Goal: Task Accomplishment & Management: Complete application form

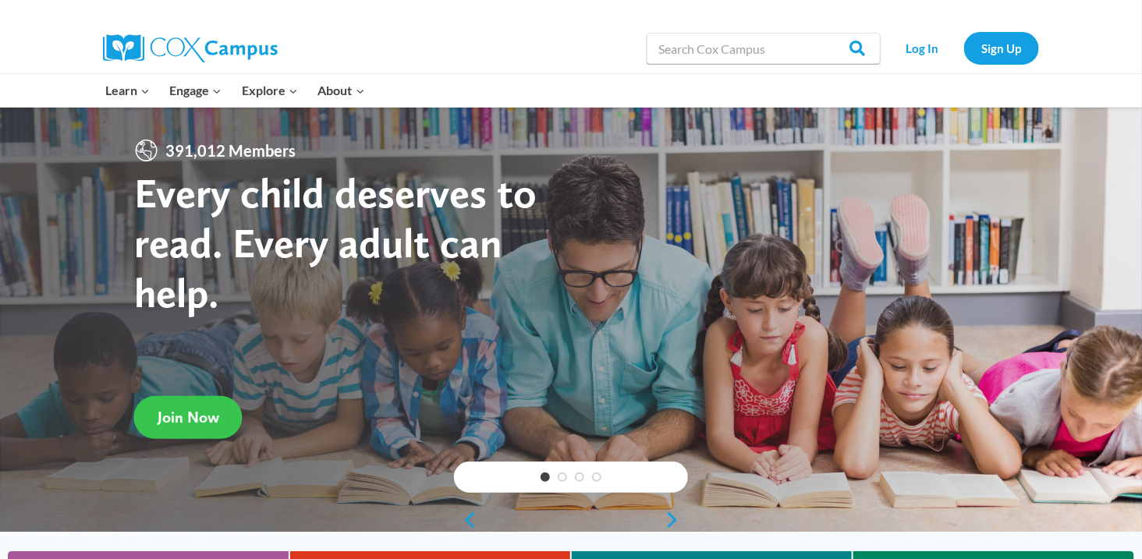
click at [183, 418] on span "Join Now" at bounding box center [189, 417] width 62 height 19
click at [1015, 45] on link "Sign Up" at bounding box center [1001, 48] width 75 height 32
click at [1019, 43] on link "Sign Up" at bounding box center [1001, 48] width 75 height 32
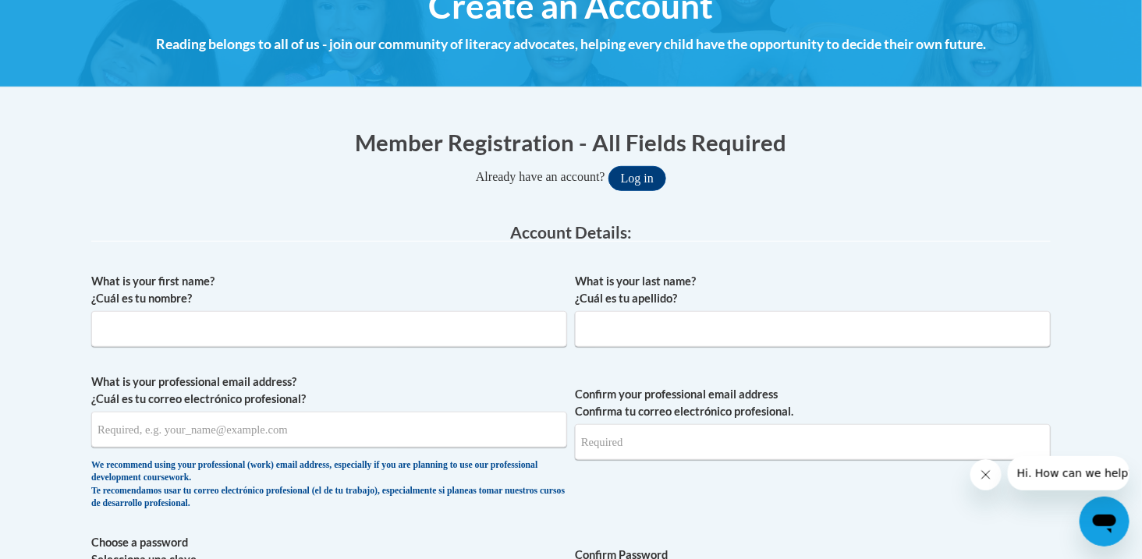
scroll to position [208, 0]
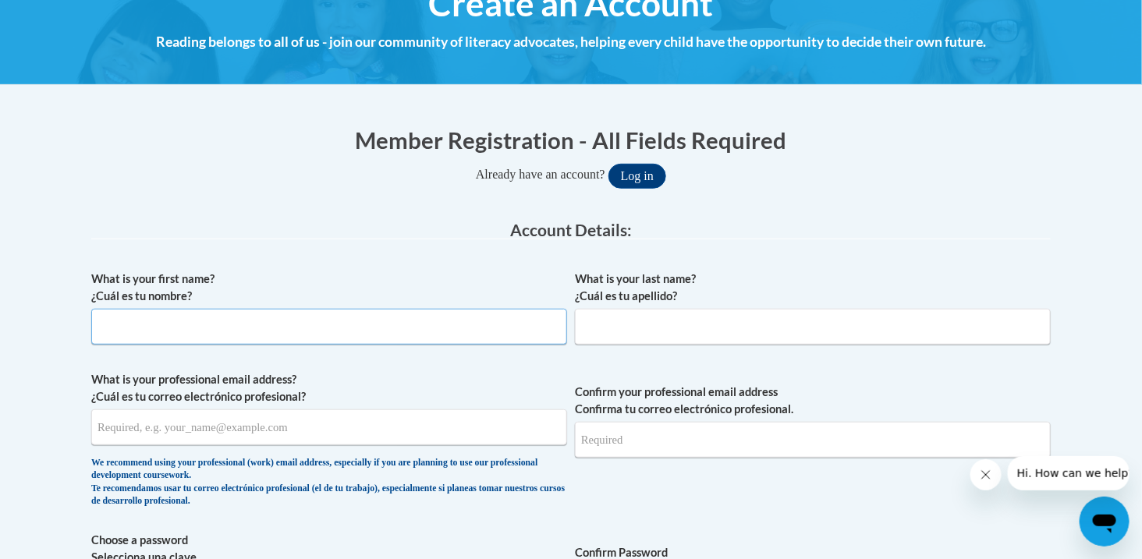
click at [278, 340] on input "What is your first name? ¿Cuál es tu nombre?" at bounding box center [329, 327] width 476 height 36
type input "Karishma"
click at [651, 328] on input "What is your last name? ¿Cuál es tu apellido?" at bounding box center [813, 327] width 476 height 36
type input "Rajpal"
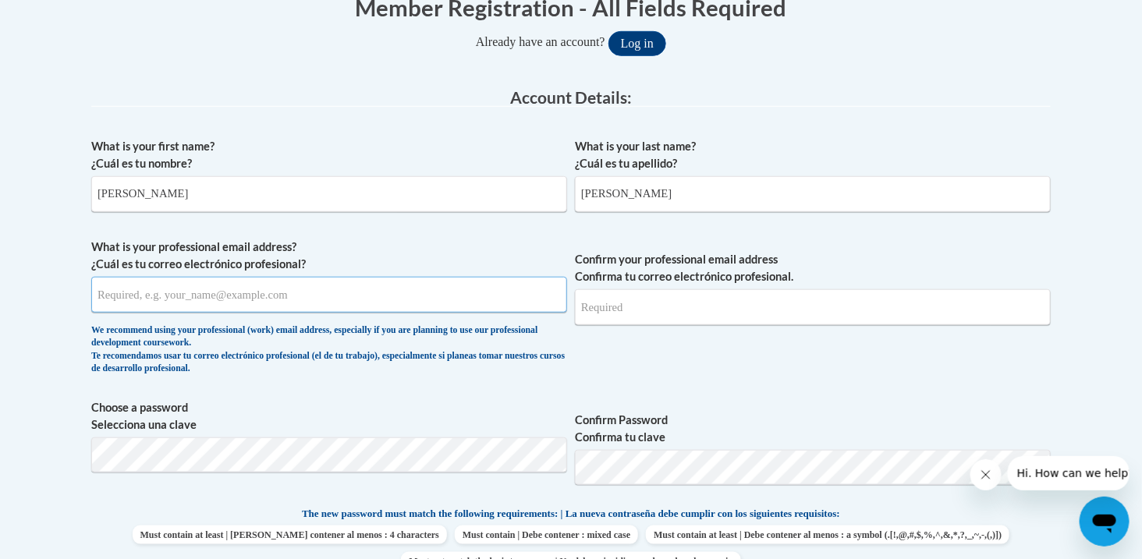
scroll to position [339, 0]
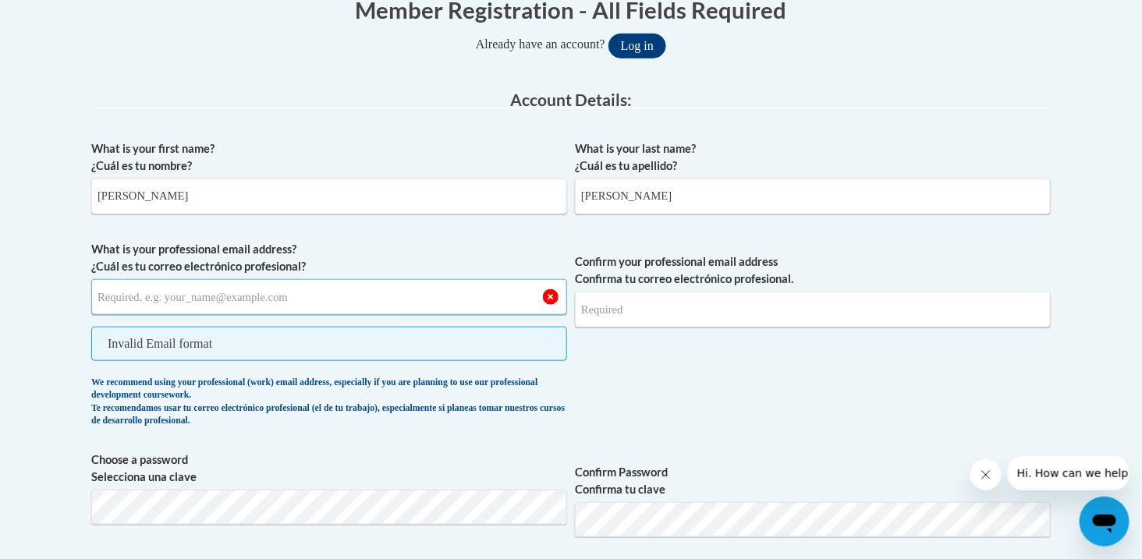
click at [323, 299] on input "What is your professional email address? ¿Cuál es tu correo electrónico profesi…" at bounding box center [329, 297] width 476 height 36
type input "karishma.rajpal93@gmail.com"
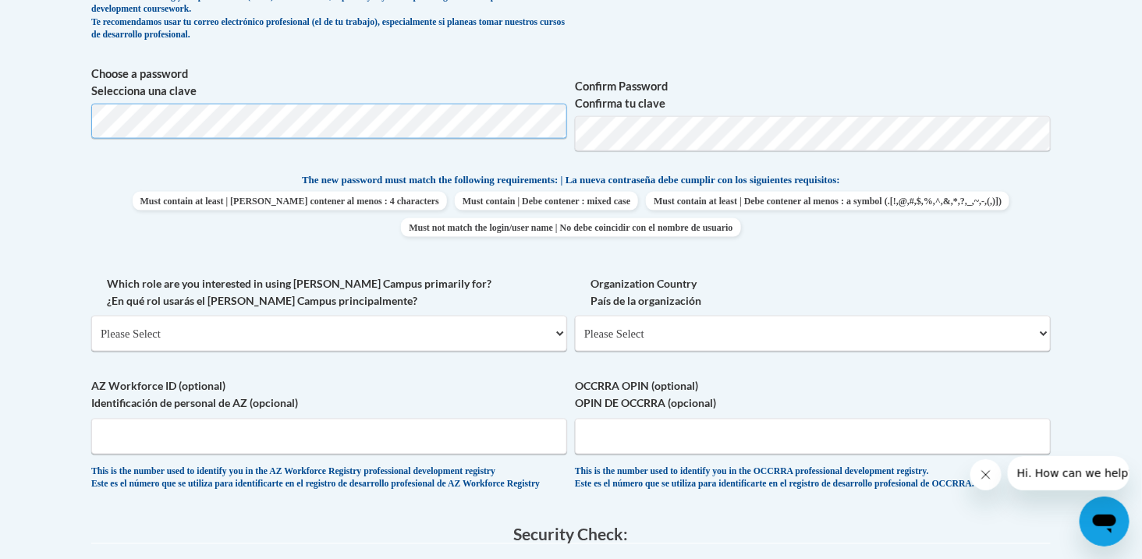
scroll to position [675, 0]
click at [353, 339] on select "Please Select College/University | Colegio/Universidad Community/Nonprofit Part…" at bounding box center [329, 333] width 476 height 36
click at [431, 339] on select "Please Select College/University | Colegio/Universidad Community/Nonprofit Part…" at bounding box center [329, 333] width 476 height 36
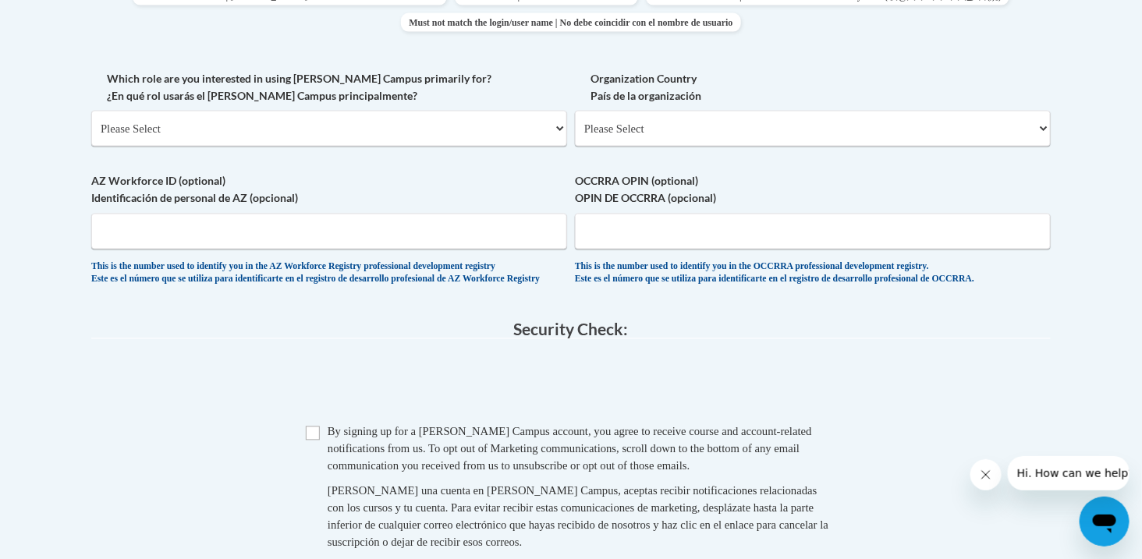
scroll to position [966, 0]
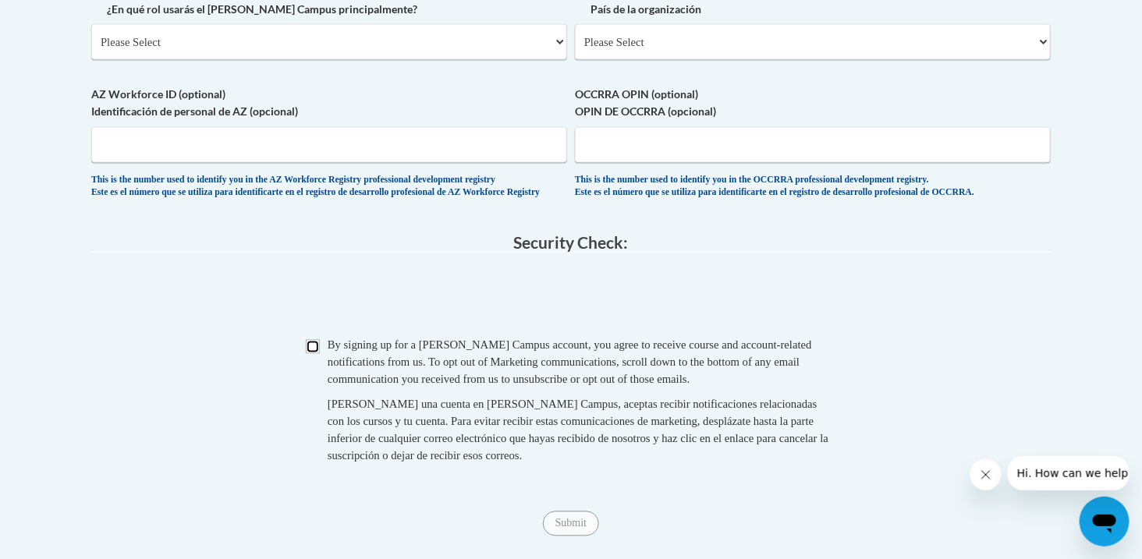
click at [315, 354] on input "Checkbox" at bounding box center [313, 347] width 14 height 14
checkbox input "true"
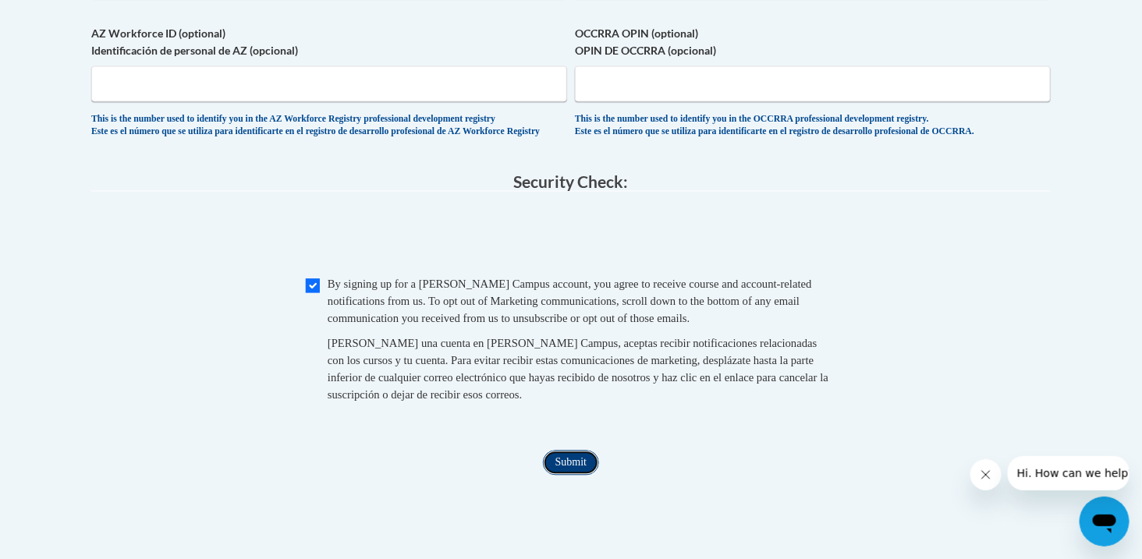
click at [570, 474] on input "Submit" at bounding box center [571, 463] width 56 height 25
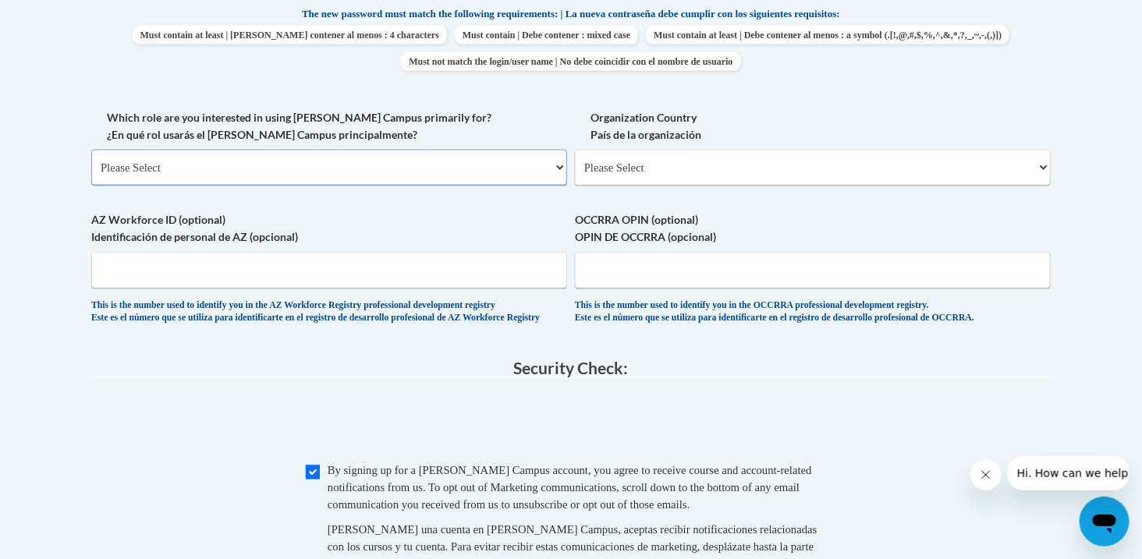
scroll to position [838, 0]
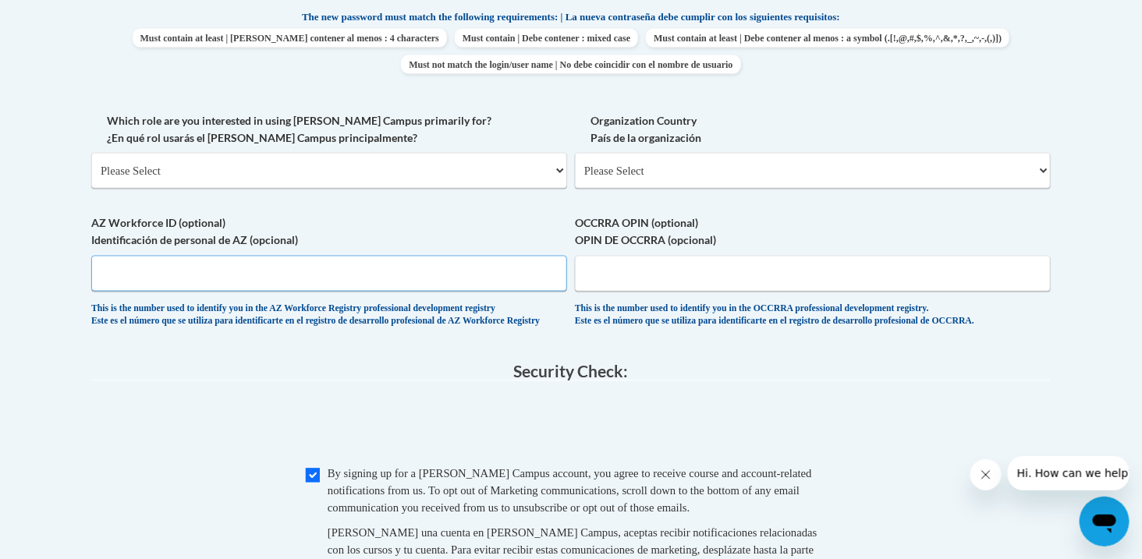
click at [280, 287] on input "AZ Workforce ID (optional) Identificación de personal de AZ (opcional)" at bounding box center [329, 274] width 476 height 36
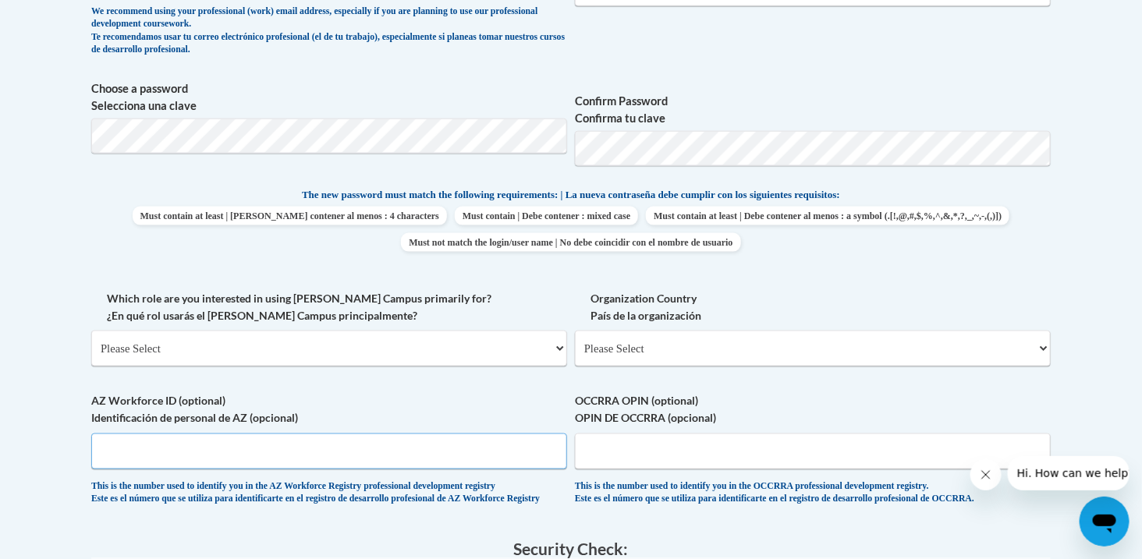
scroll to position [661, 0]
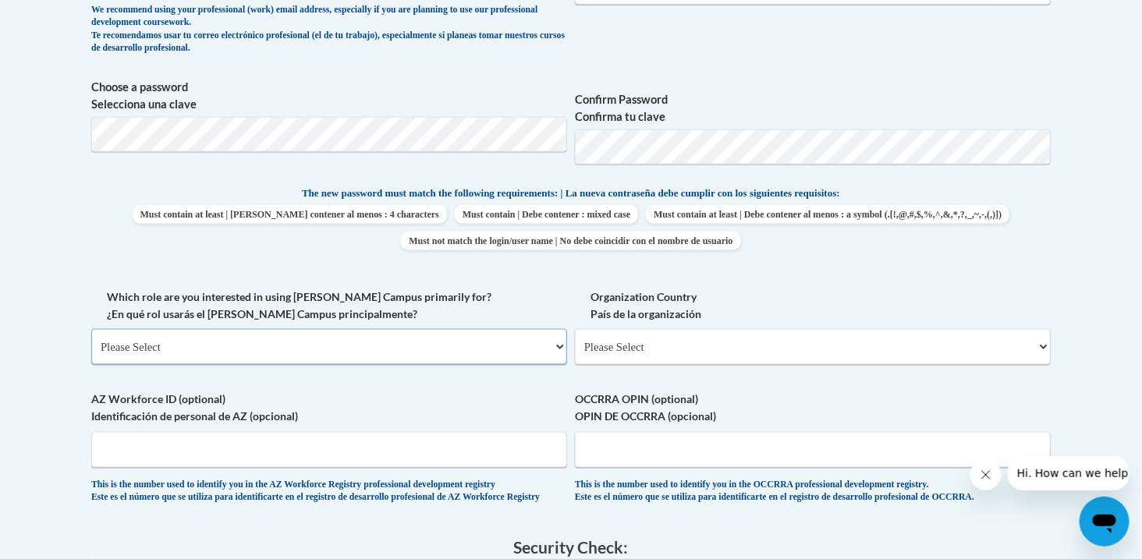
click at [260, 358] on select "Please Select College/University | Colegio/Universidad Community/Nonprofit Part…" at bounding box center [329, 347] width 476 height 36
select select "fbf2d438-af2f-41f8-98f1-81c410e29de3"
click at [91, 329] on select "Please Select College/University | Colegio/Universidad Community/Nonprofit Part…" at bounding box center [329, 347] width 476 height 36
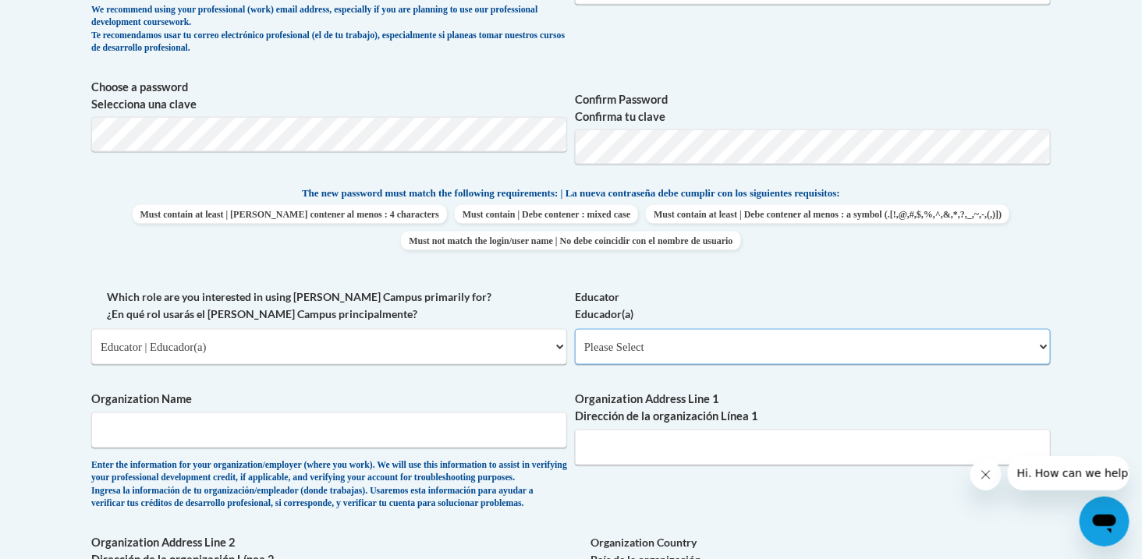
click at [638, 341] on select "Please Select Early Learning/Daycare Teacher/Family Home Care Provider | Maestr…" at bounding box center [813, 347] width 476 height 36
select select "5e2af403-4f2c-4e49-a02f-103e55d7b75b"
click at [575, 329] on select "Please Select Early Learning/Daycare Teacher/Family Home Care Provider | Maestr…" at bounding box center [813, 347] width 476 height 36
click at [643, 354] on select "Please Select Early Learning/Daycare Teacher/Family Home Care Provider | Maestr…" at bounding box center [813, 347] width 476 height 36
click at [665, 358] on select "Please Select Early Learning/Daycare Teacher/Family Home Care Provider | Maestr…" at bounding box center [813, 347] width 476 height 36
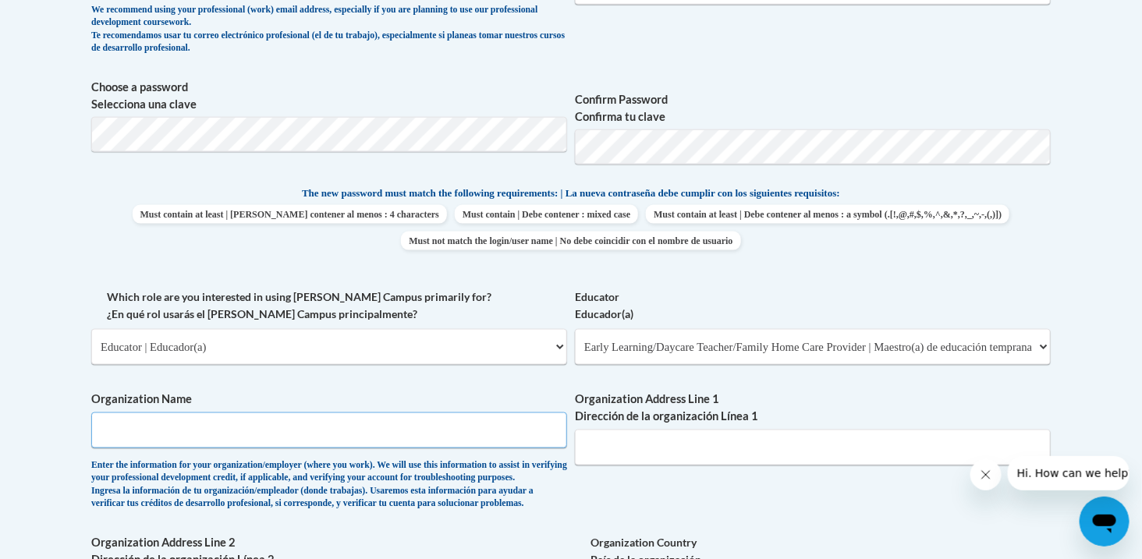
click at [421, 436] on input "Organization Name" at bounding box center [329, 431] width 476 height 36
type input "N"
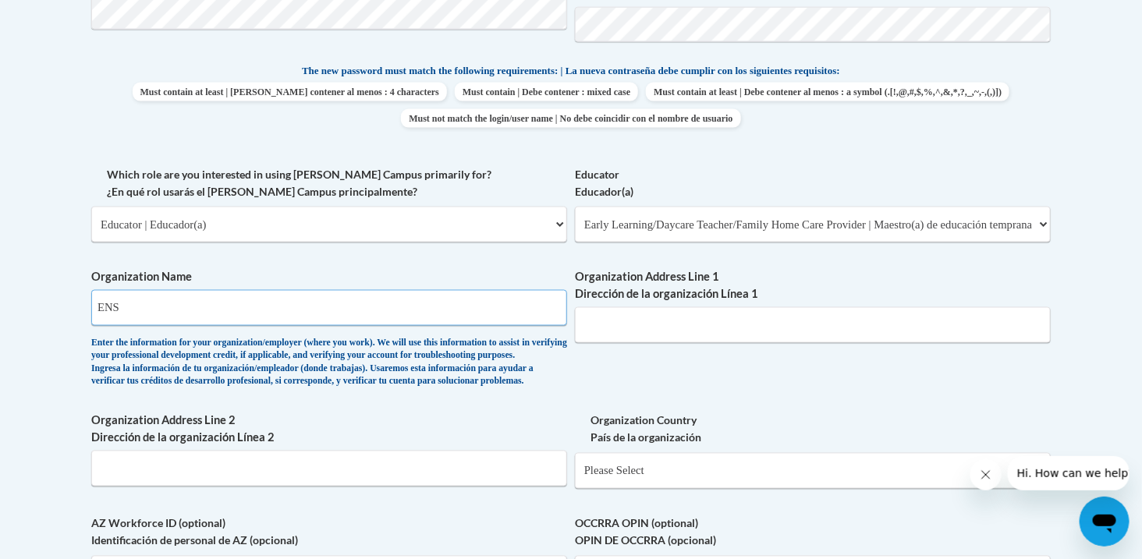
scroll to position [792, 0]
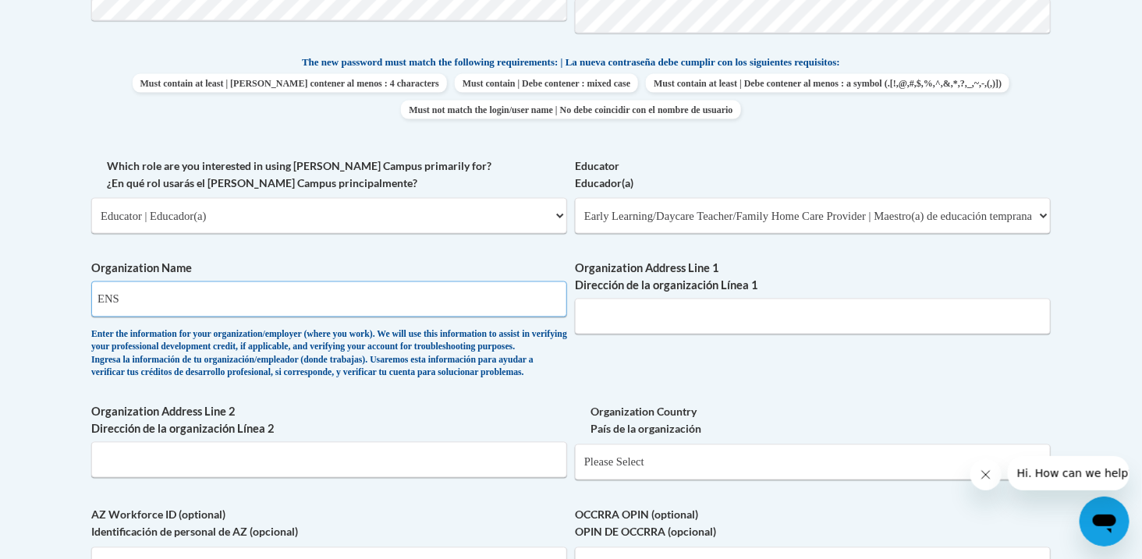
type input "ENS"
click at [682, 317] on input "Organization Address Line 1 Dirección de la organización Línea 1" at bounding box center [813, 317] width 476 height 36
type input "a"
type input "A"
type input "b"
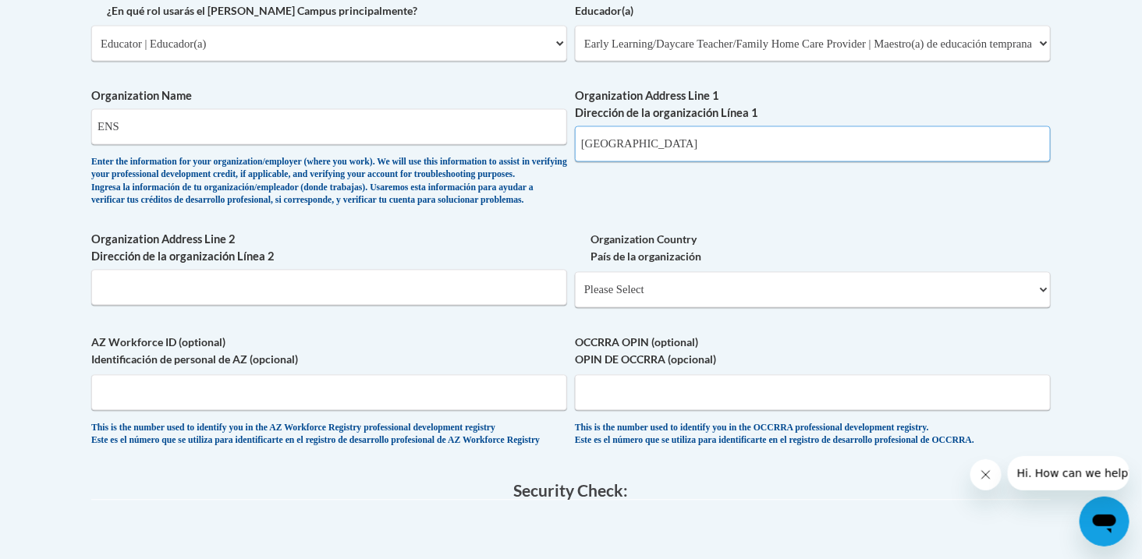
scroll to position [972, 0]
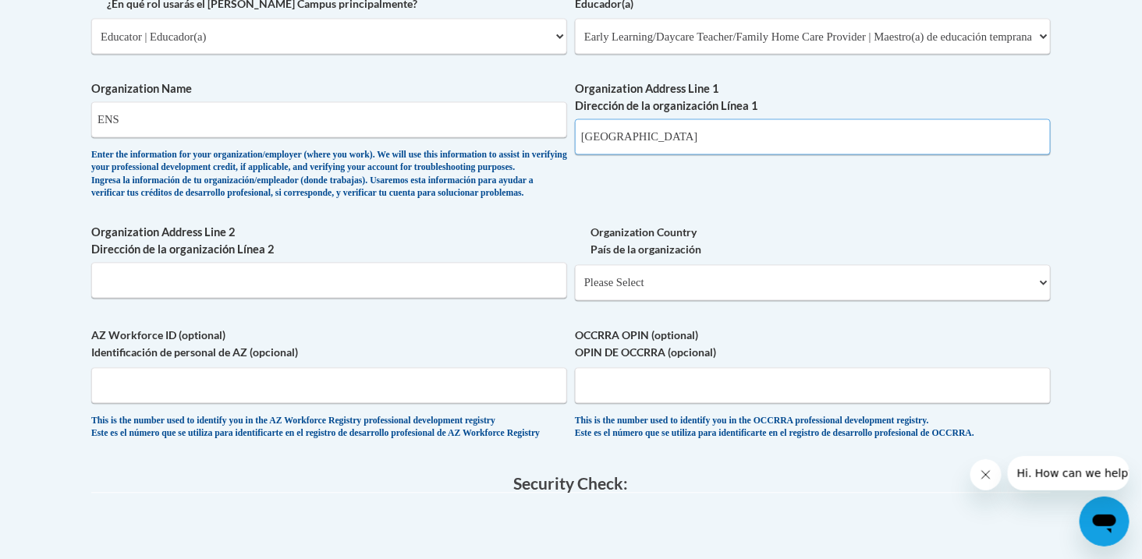
type input "Abu Dhabi"
click at [363, 299] on input "Organization Address Line 2 Dirección de la organización Línea 2" at bounding box center [329, 281] width 476 height 36
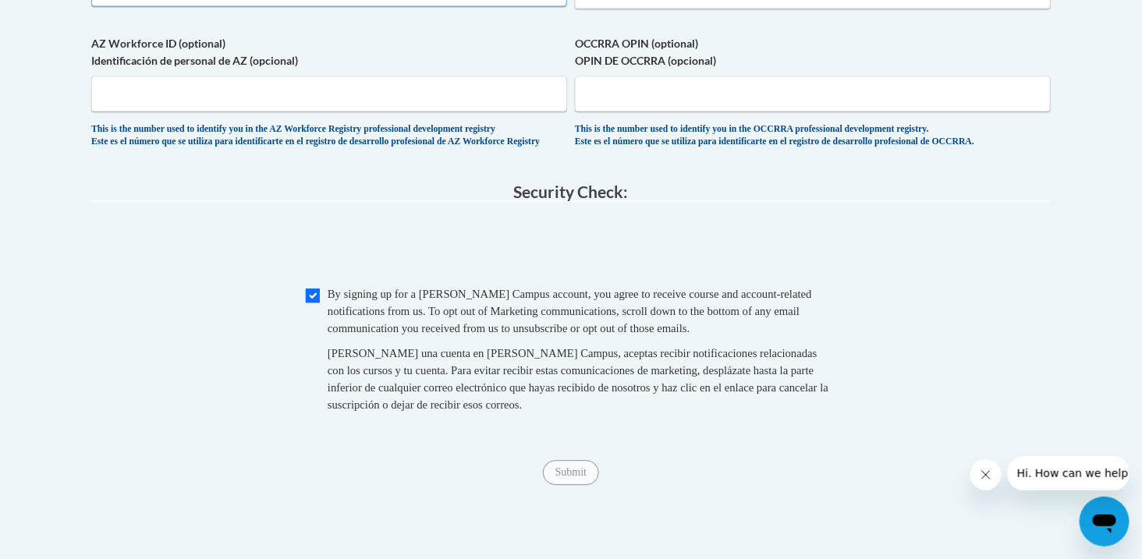
scroll to position [1150, 0]
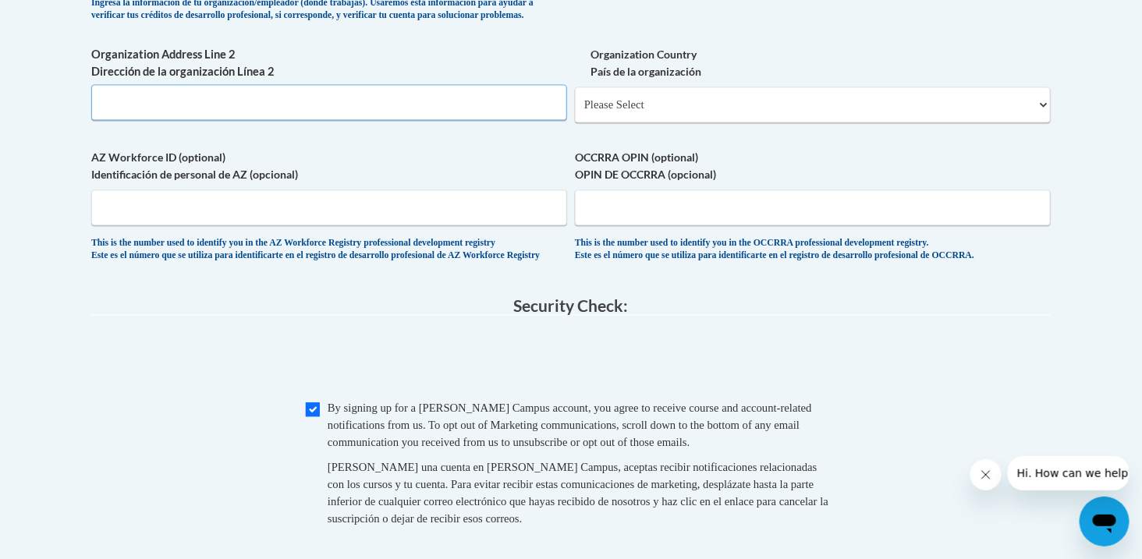
click at [269, 120] on input "Organization Address Line 2 Dirección de la organización Línea 2" at bounding box center [329, 102] width 476 height 36
type input "AB"
click at [668, 122] on select "Please Select United States | Estados Unidos Outside of the United States | Fue…" at bounding box center [813, 105] width 476 height 36
select select "2ba6c5f2-6ab4-47b5-9408-0a73ae60d186"
click at [575, 111] on select "Please Select United States | Estados Unidos Outside of the United States | Fue…" at bounding box center [813, 105] width 476 height 36
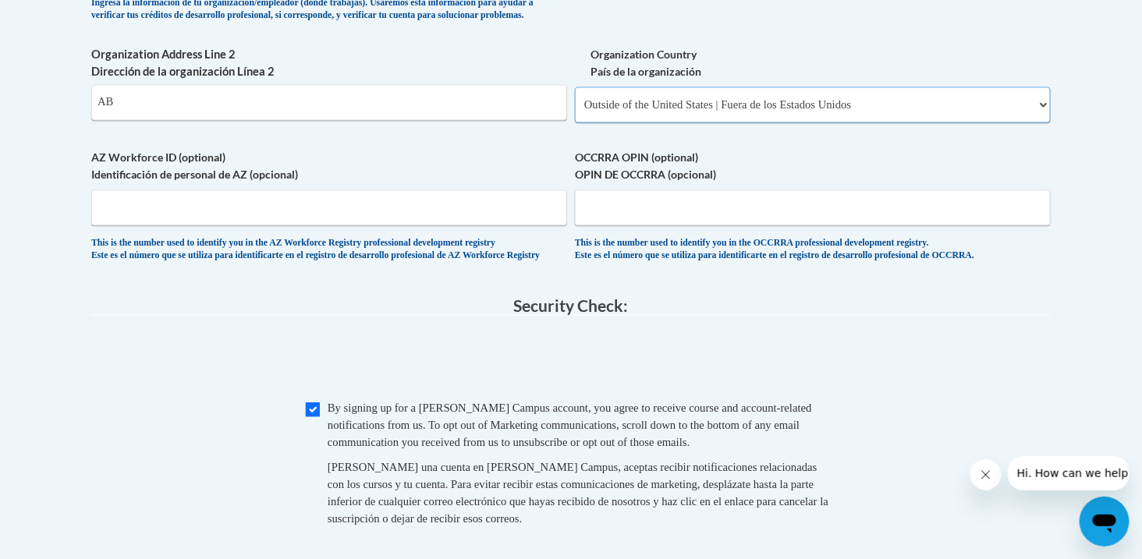
select select
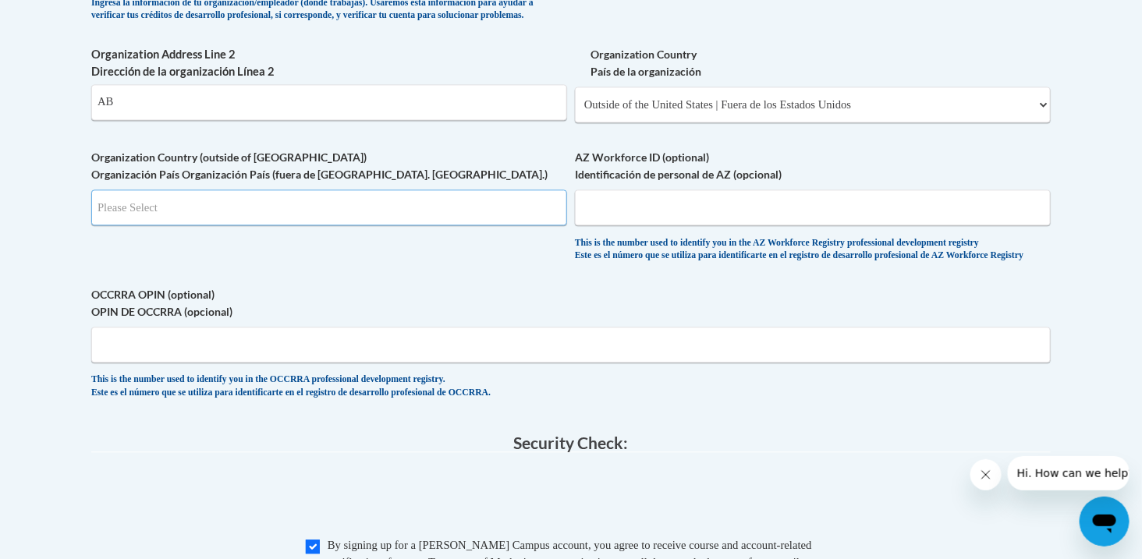
click at [349, 225] on input "Search" at bounding box center [329, 208] width 476 height 36
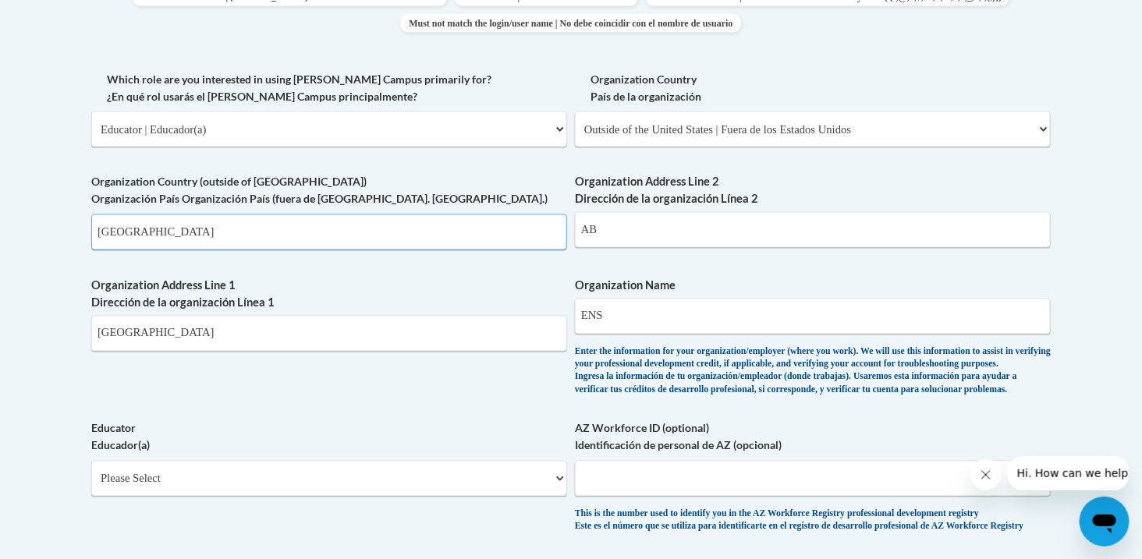
type input "UAE"
click at [651, 232] on input "AB" at bounding box center [813, 230] width 476 height 36
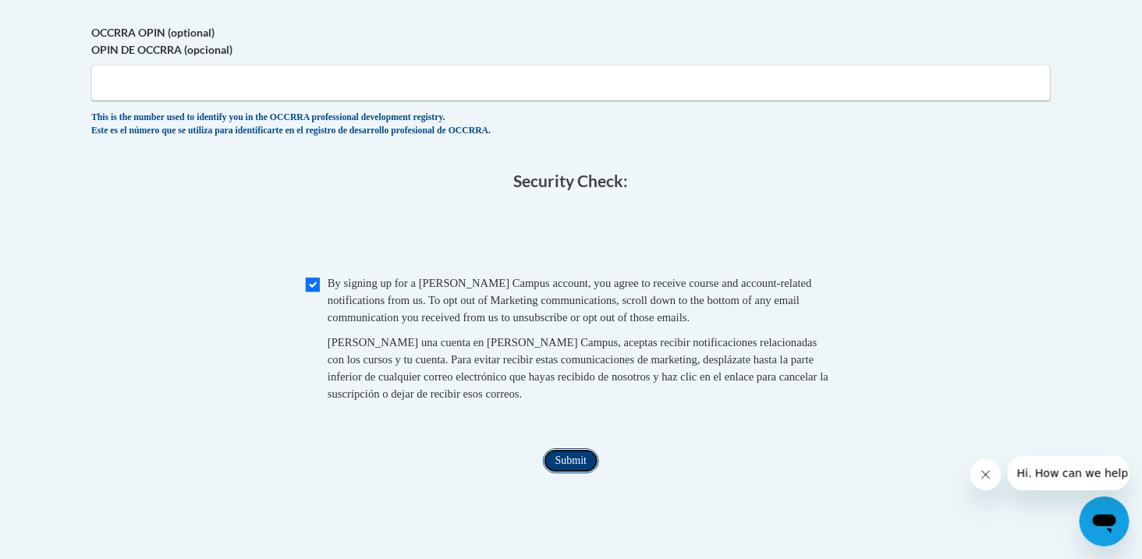
click at [558, 473] on input "Submit" at bounding box center [571, 460] width 56 height 25
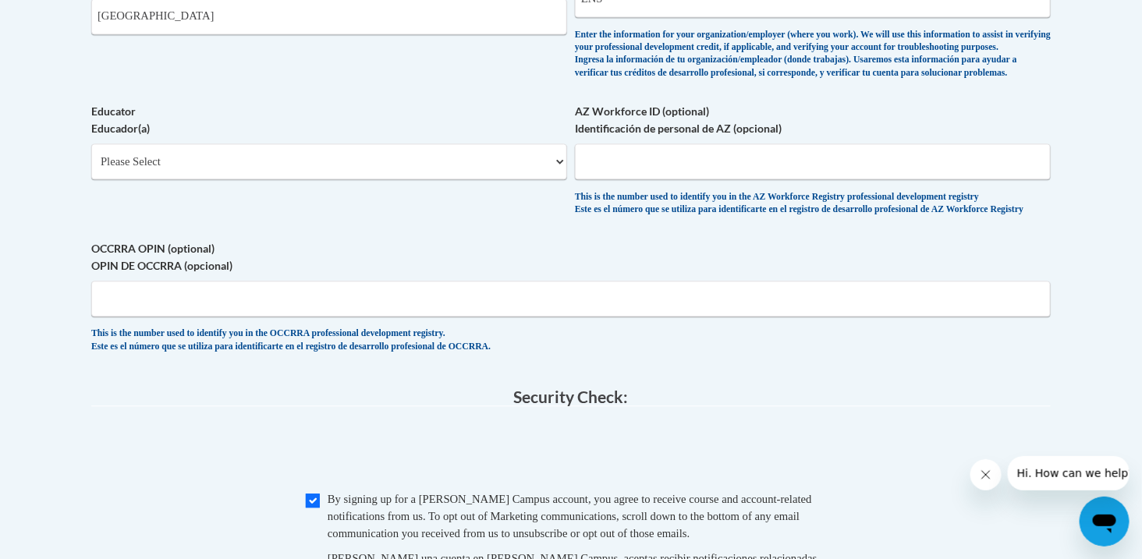
scroll to position [1189, 0]
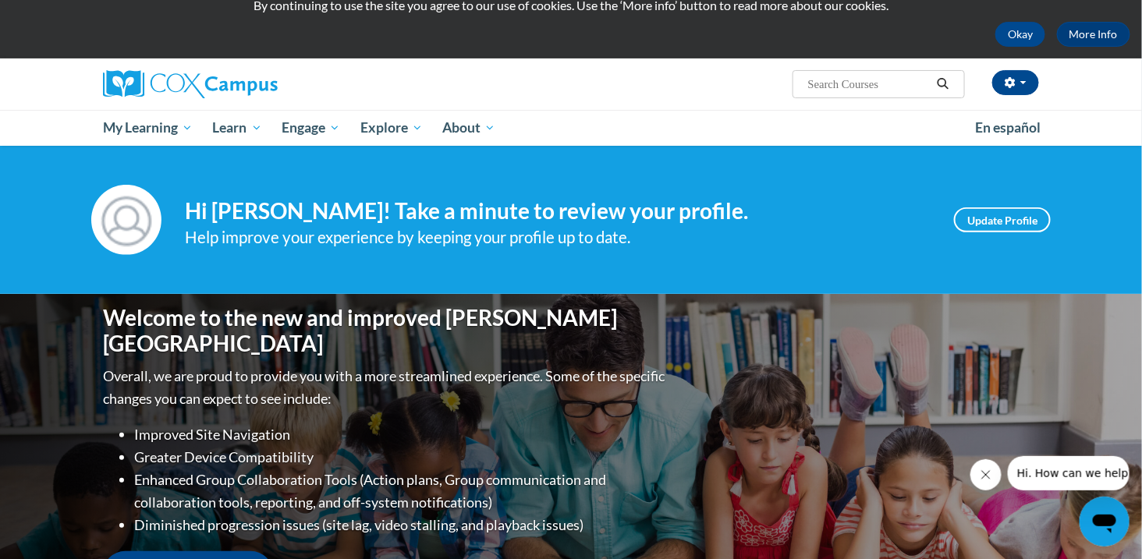
scroll to position [58, 0]
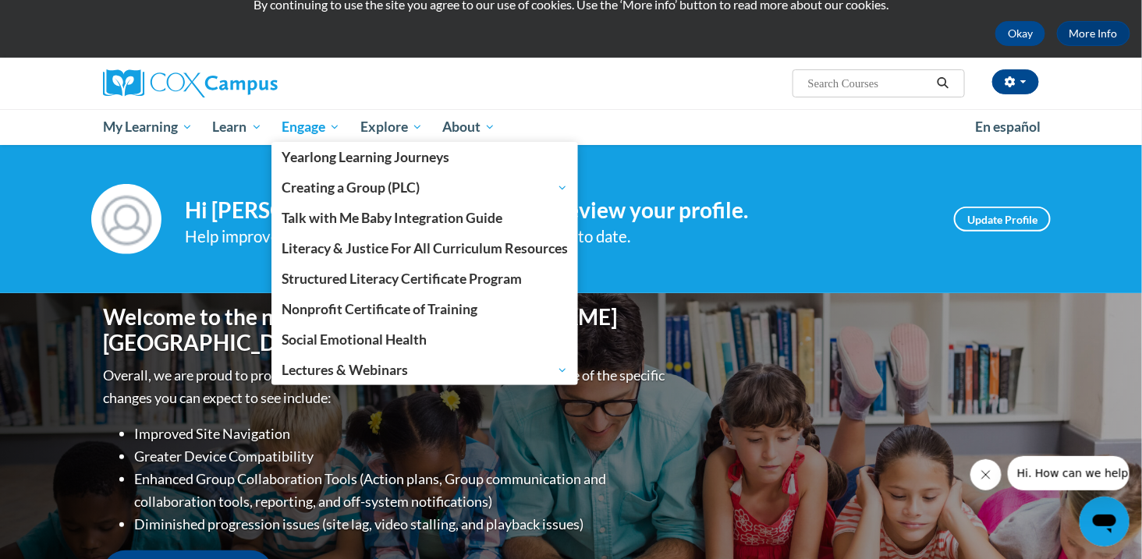
click at [315, 119] on span "Engage" at bounding box center [311, 127] width 58 height 19
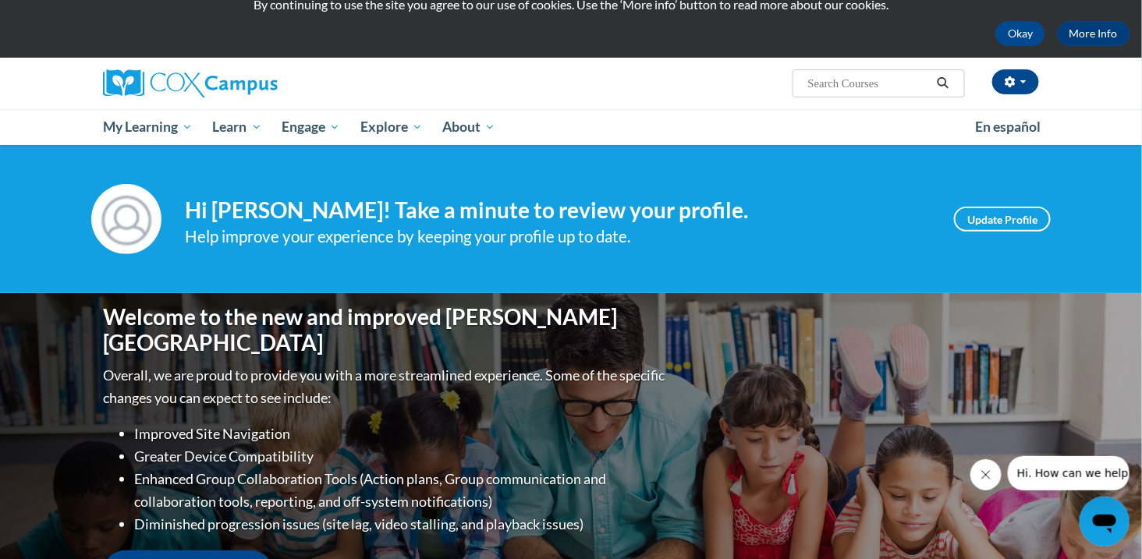
click at [748, 296] on div "Welcome to the new and improved Cox Campus Overall, we are proud to provide you…" at bounding box center [571, 449] width 983 height 312
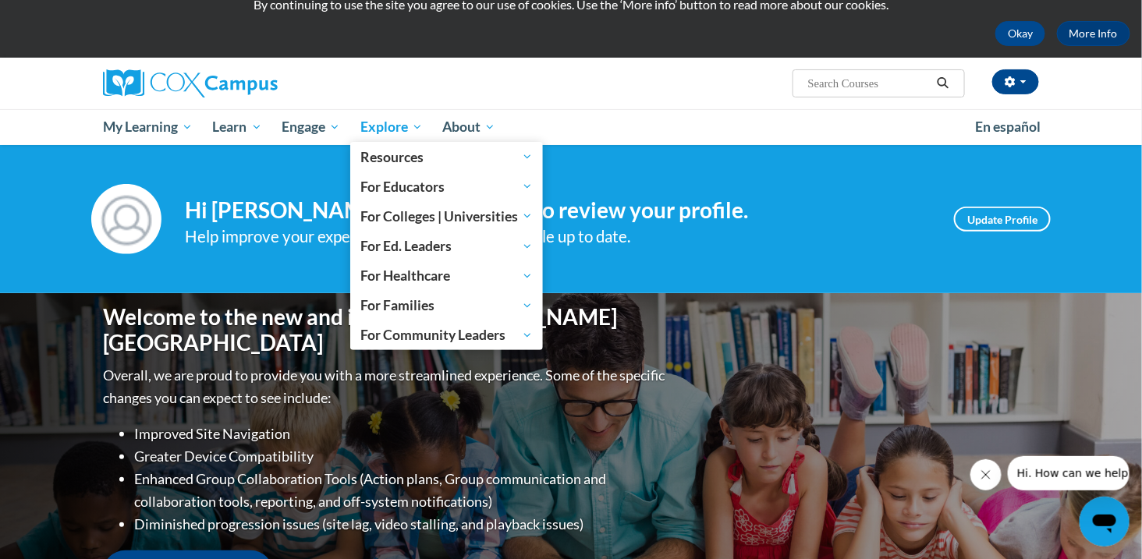
click at [392, 130] on span "Explore" at bounding box center [391, 127] width 62 height 19
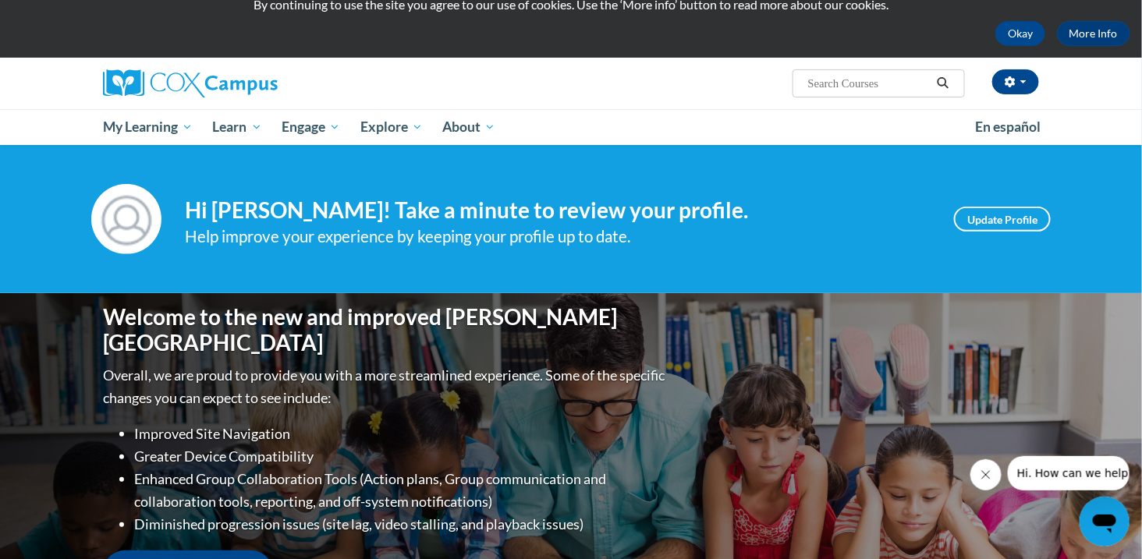
click at [748, 261] on div "Your profile Hi Karishma Rajpal! Take a minute to review your profile. Help imp…" at bounding box center [571, 219] width 1142 height 148
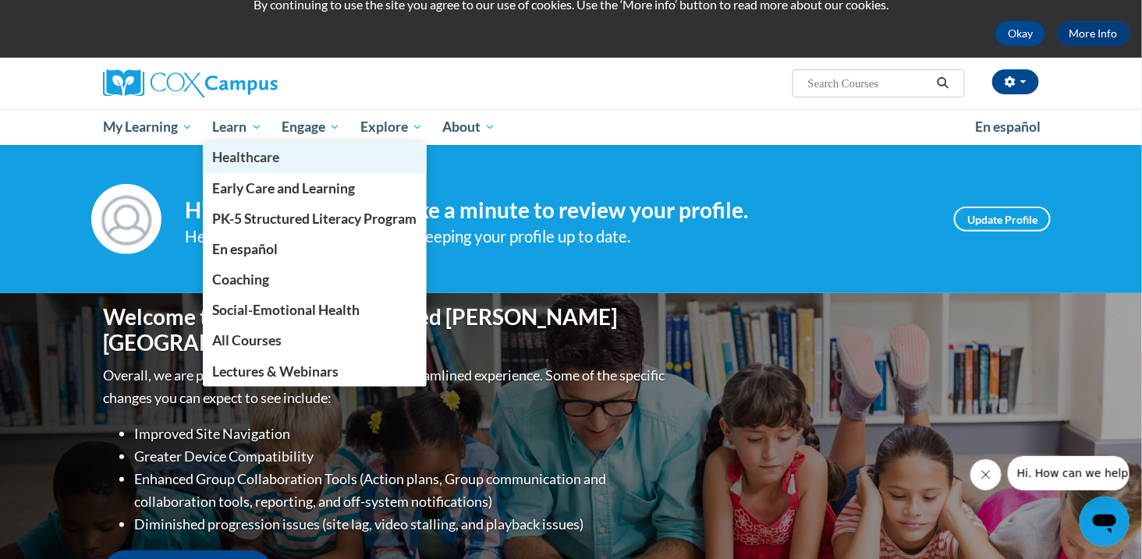
click at [229, 144] on link "Healthcare" at bounding box center [315, 157] width 225 height 30
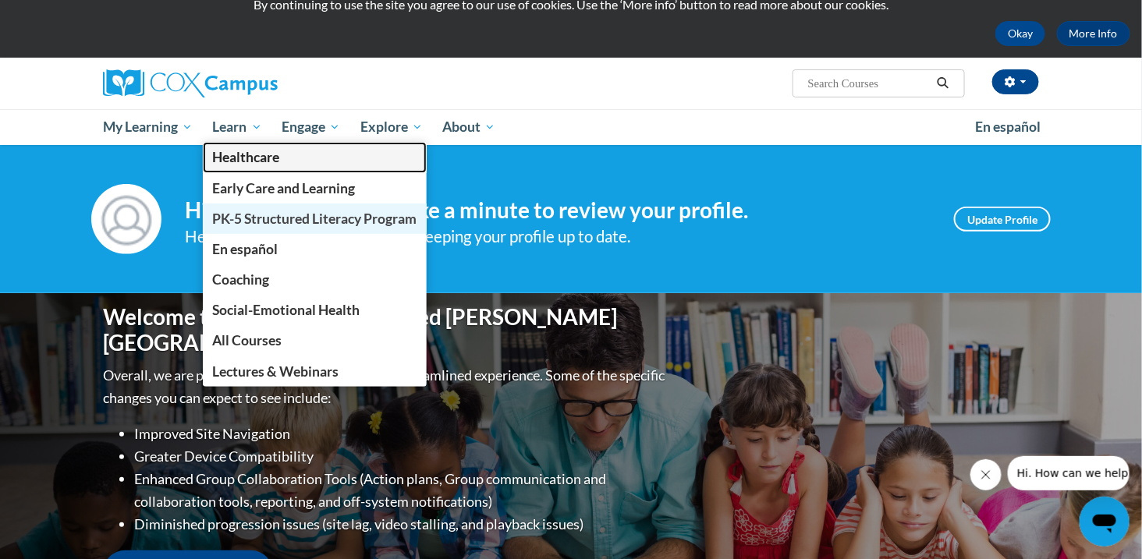
click at [314, 214] on span "PK-5 Structured Literacy Program" at bounding box center [315, 219] width 204 height 16
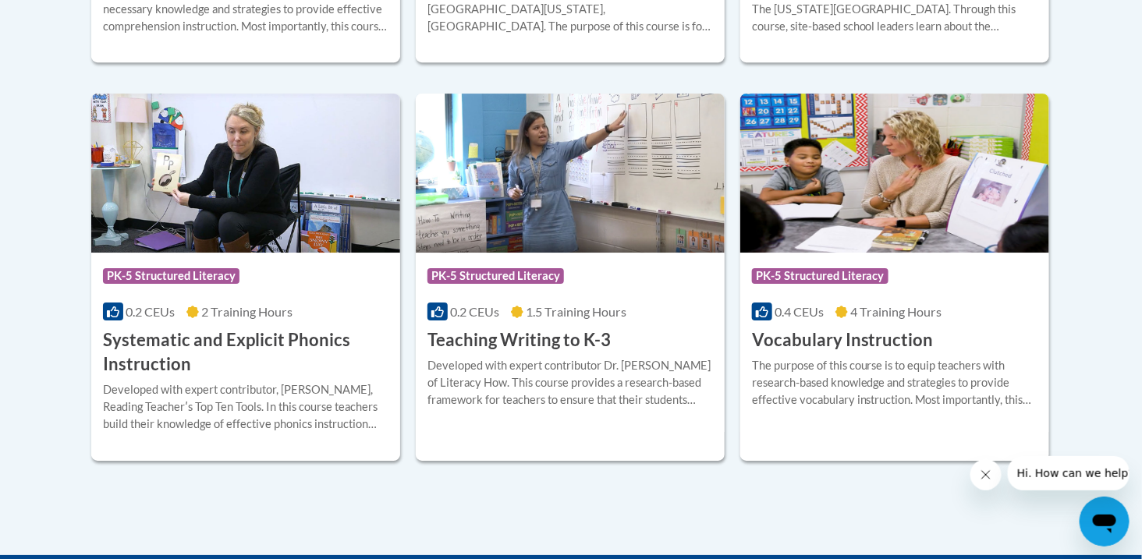
scroll to position [1796, 0]
